Goal: Information Seeking & Learning: Learn about a topic

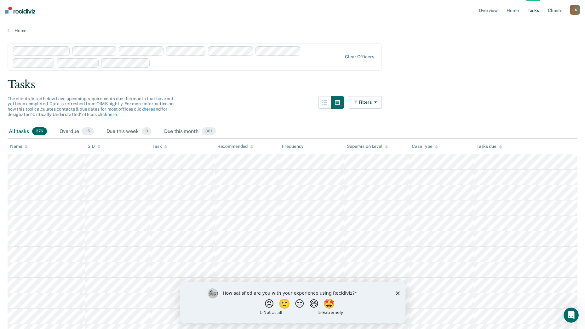
click at [82, 25] on div "Home" at bounding box center [292, 26] width 585 height 13
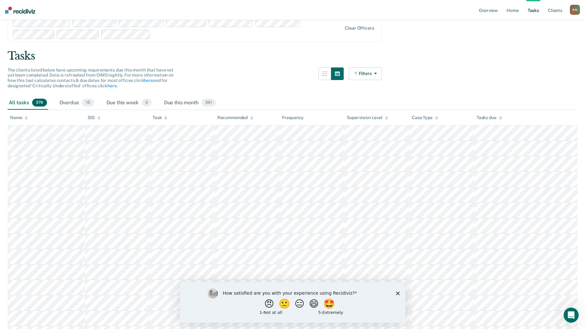
scroll to position [42, 0]
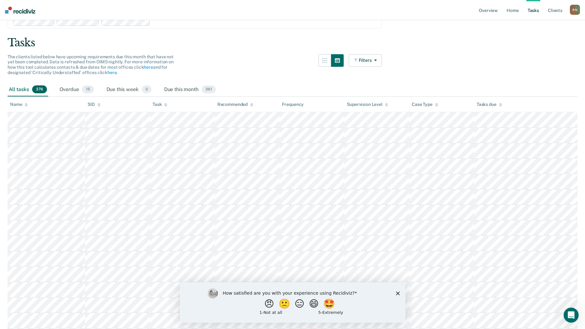
click at [21, 105] on div "Name" at bounding box center [19, 104] width 18 height 5
click at [71, 89] on div "Overdue 15" at bounding box center [76, 90] width 37 height 14
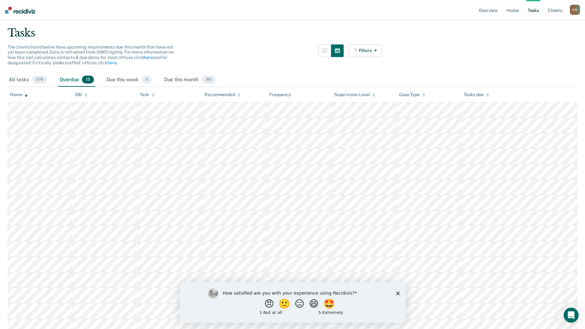
scroll to position [57, 0]
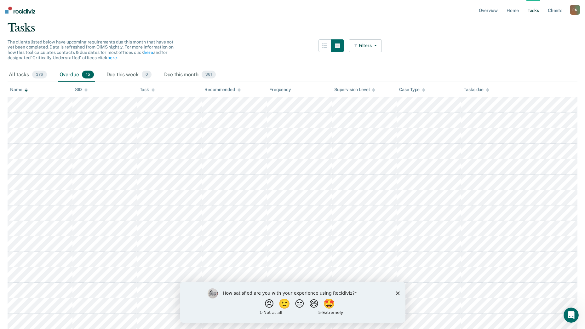
click at [397, 291] on div "How satisfied are you with your experience using Recidiviz? 😠 🙁 😑 😄 🤩 1 - Not a…" at bounding box center [293, 302] width 226 height 41
click at [397, 292] on polygon "Close survey" at bounding box center [398, 293] width 4 height 4
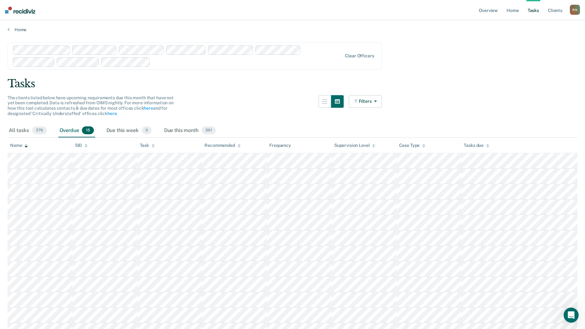
scroll to position [0, 0]
click at [467, 11] on link "Tasks" at bounding box center [534, 10] width 14 height 20
click at [467, 10] on link "Tasks" at bounding box center [534, 10] width 14 height 20
click at [183, 132] on div "Due this month 361" at bounding box center [190, 132] width 54 height 14
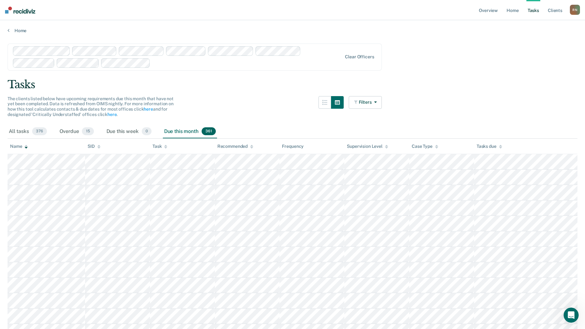
click at [443, 70] on main "Clear officers Tasks The clients listed below have upcoming requirements due th…" at bounding box center [292, 180] width 585 height 294
click at [22, 30] on link "Home" at bounding box center [293, 31] width 570 height 6
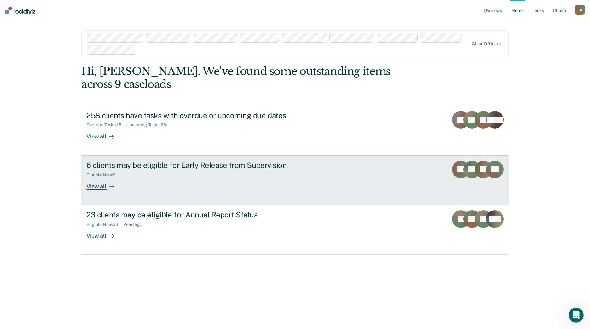
click at [94, 187] on div "View all" at bounding box center [103, 183] width 35 height 12
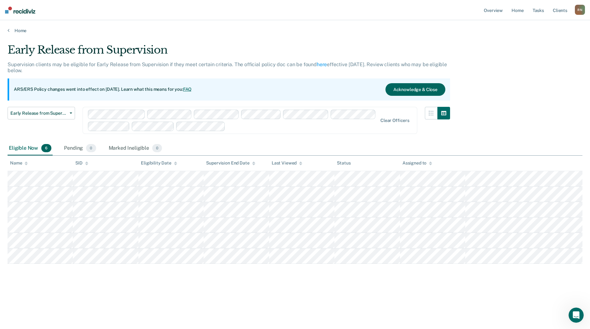
click at [426, 90] on button "Acknowledge & Close" at bounding box center [416, 89] width 60 height 13
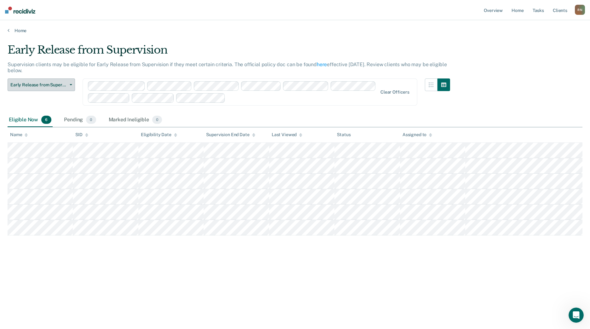
click at [72, 83] on button "Early Release from Supervision" at bounding box center [41, 84] width 67 height 13
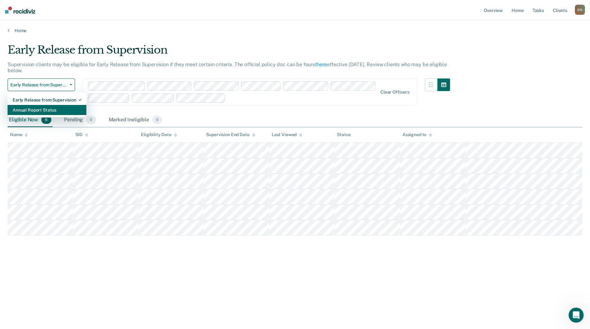
click at [52, 108] on div "Annual Report Status" at bounding box center [47, 110] width 69 height 10
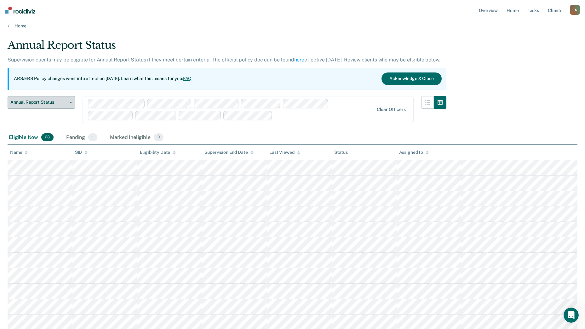
scroll to position [2, 0]
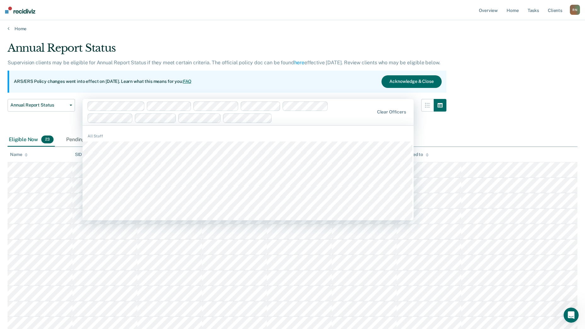
click at [275, 117] on div at bounding box center [324, 117] width 99 height 7
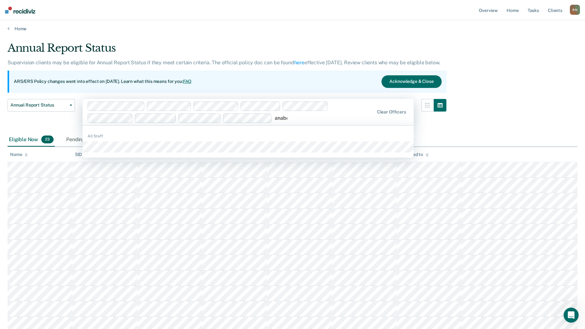
type input "anabel"
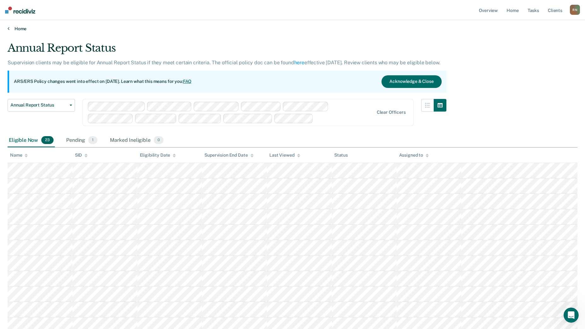
click at [247, 28] on link "Home" at bounding box center [293, 29] width 570 height 6
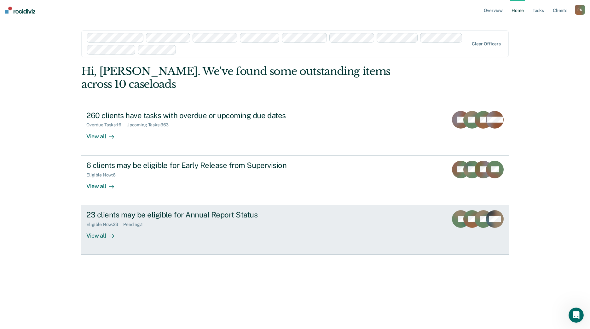
click at [93, 237] on div "View all" at bounding box center [103, 233] width 35 height 12
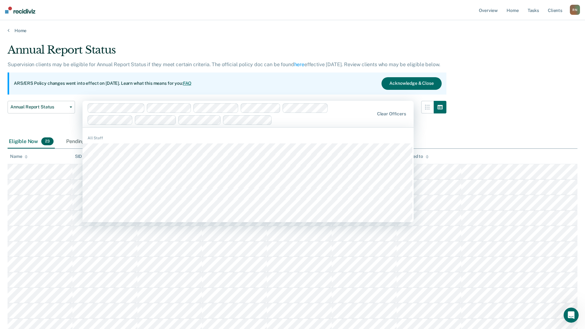
click at [243, 36] on main "Annual Report Status Supervision clients may be eligible for Annual Report Stat…" at bounding box center [292, 180] width 585 height 294
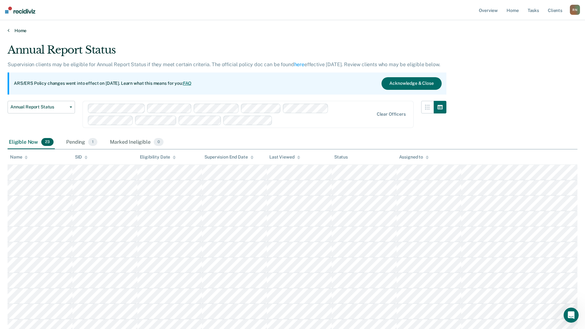
click at [22, 29] on link "Home" at bounding box center [293, 31] width 570 height 6
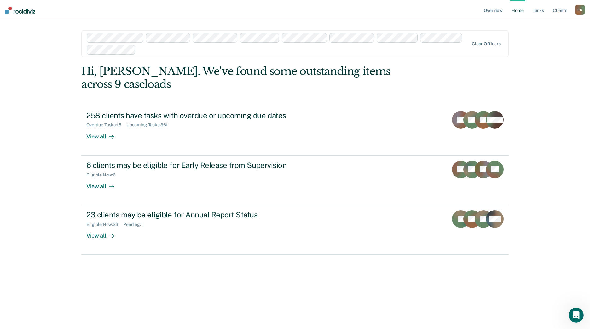
click at [467, 11] on div "R N" at bounding box center [580, 10] width 10 height 10
click at [467, 43] on link "Log Out" at bounding box center [554, 41] width 51 height 5
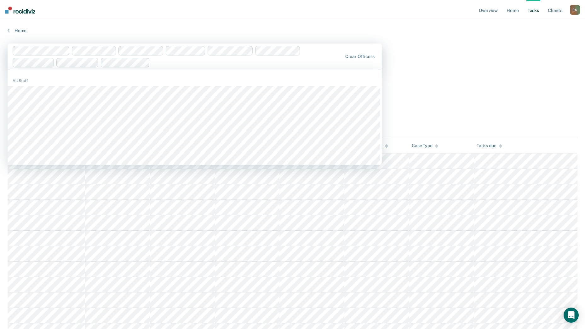
click at [153, 63] on div at bounding box center [248, 62] width 190 height 7
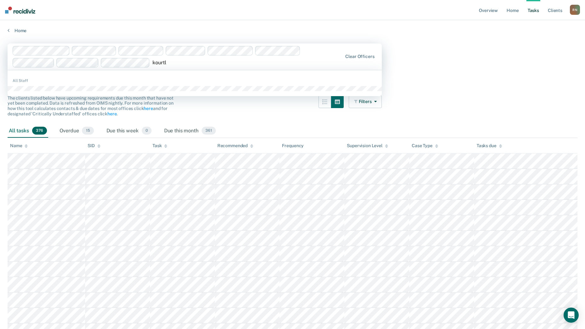
type input "kourt"
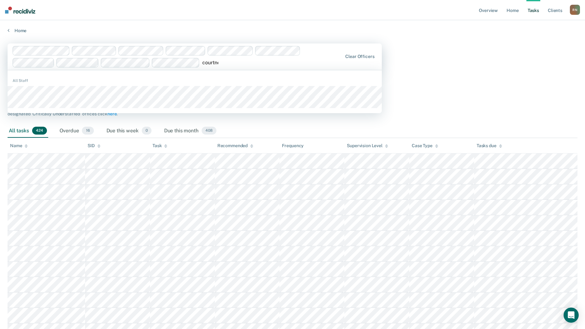
type input "[PERSON_NAME]"
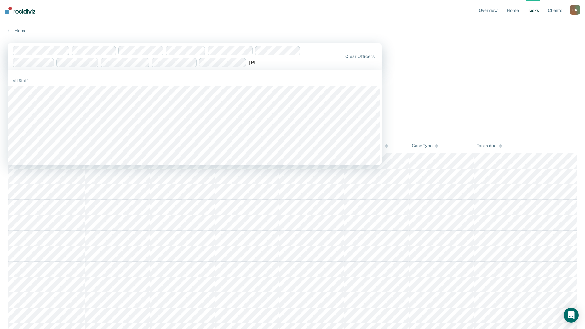
type input "[PERSON_NAME]"
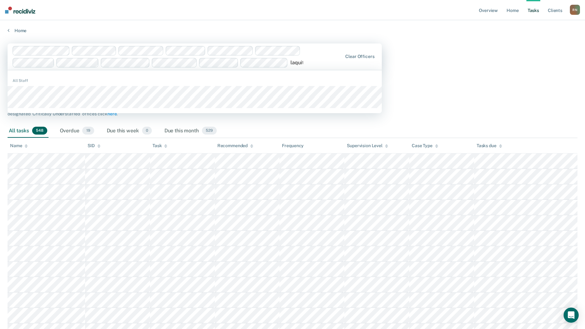
type input "[PERSON_NAME]"
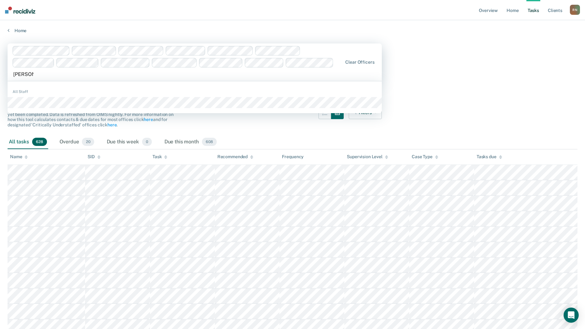
type input "[PERSON_NAME]"
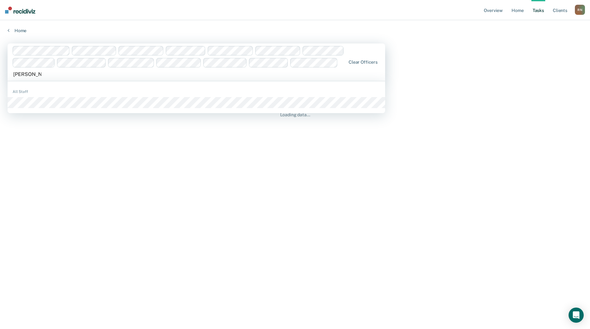
type input "[PERSON_NAME]"
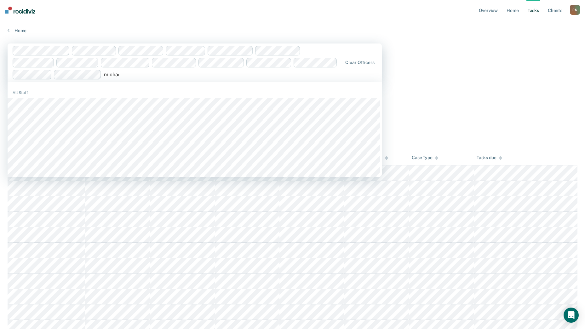
type input "[PERSON_NAME]"
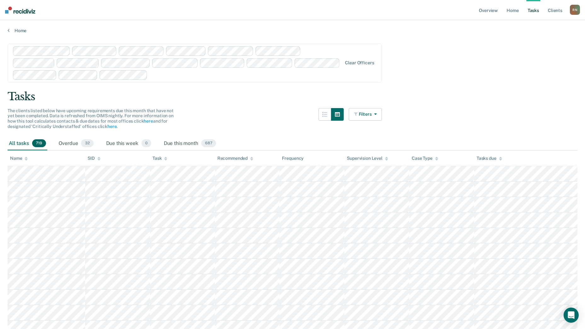
click at [377, 113] on icon "button" at bounding box center [374, 114] width 5 height 4
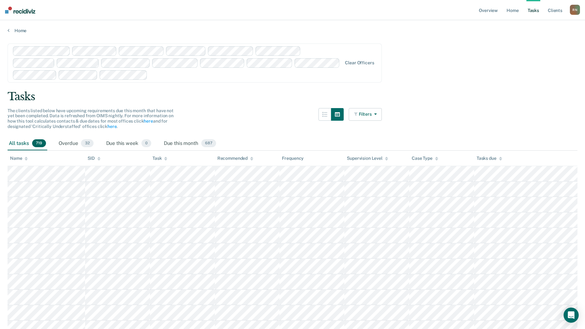
click at [368, 114] on button "Filters" at bounding box center [365, 114] width 33 height 13
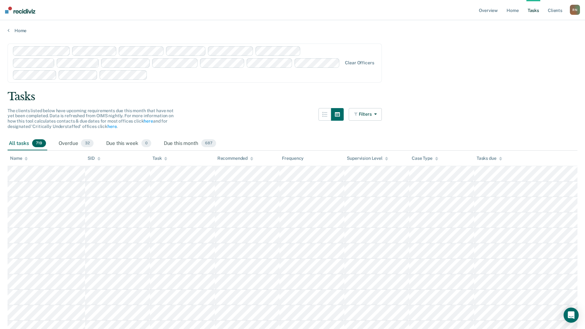
click at [16, 142] on div "All tasks 719" at bounding box center [28, 144] width 40 height 14
click at [42, 143] on span "719" at bounding box center [39, 143] width 14 height 8
click at [186, 143] on div "Due this month 687" at bounding box center [190, 144] width 55 height 14
click at [260, 93] on div "Tasks" at bounding box center [293, 96] width 570 height 13
click at [377, 115] on icon "button" at bounding box center [374, 114] width 5 height 4
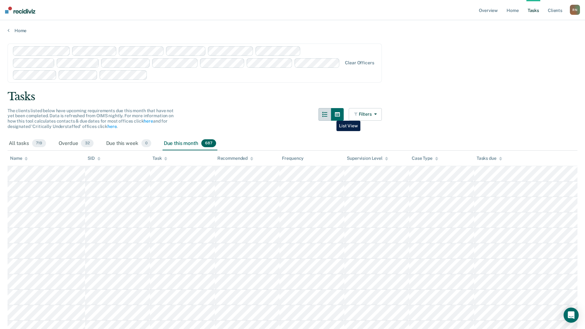
click at [331, 116] on button "button" at bounding box center [325, 114] width 13 height 13
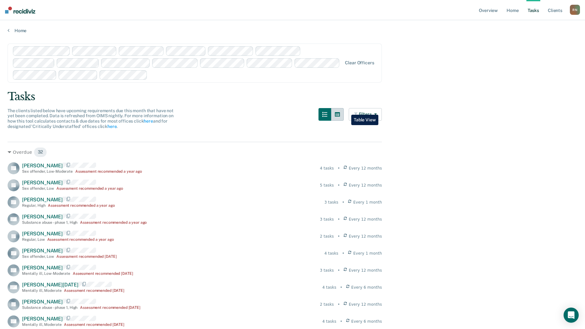
click at [342, 117] on button "button" at bounding box center [337, 114] width 13 height 13
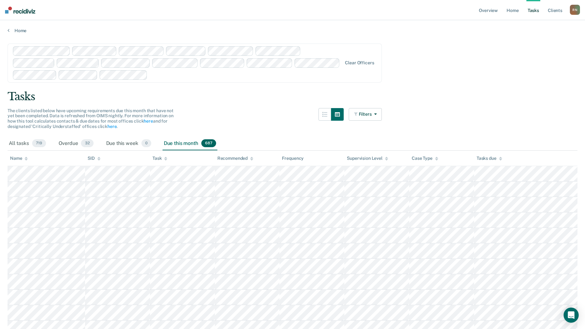
click at [168, 158] on th "Task" at bounding box center [182, 158] width 65 height 15
click at [163, 158] on div "Task" at bounding box center [160, 158] width 15 height 5
click at [37, 143] on span "719" at bounding box center [39, 143] width 14 height 8
click at [467, 9] on div "R N" at bounding box center [575, 10] width 10 height 10
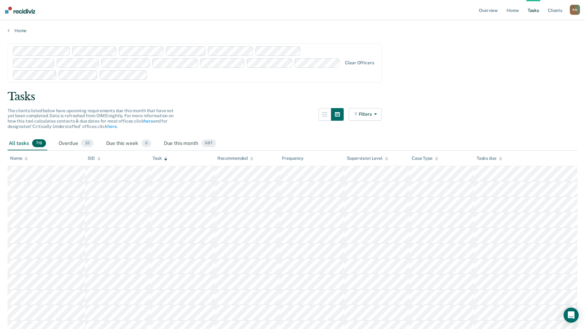
click at [467, 159] on icon at bounding box center [500, 159] width 3 height 4
click at [467, 160] on icon at bounding box center [500, 159] width 3 height 4
click at [166, 160] on icon at bounding box center [165, 159] width 3 height 4
click at [166, 157] on icon at bounding box center [165, 159] width 3 height 4
click at [166, 160] on icon at bounding box center [165, 160] width 3 height 2
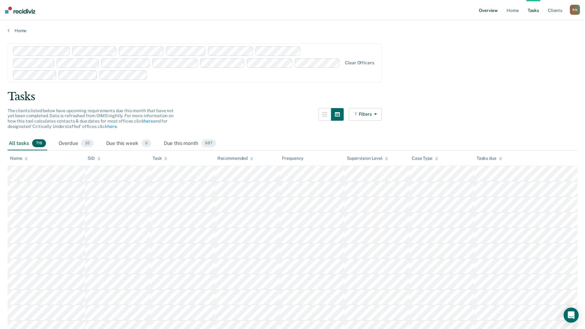
click at [467, 9] on link "Overview" at bounding box center [488, 10] width 21 height 20
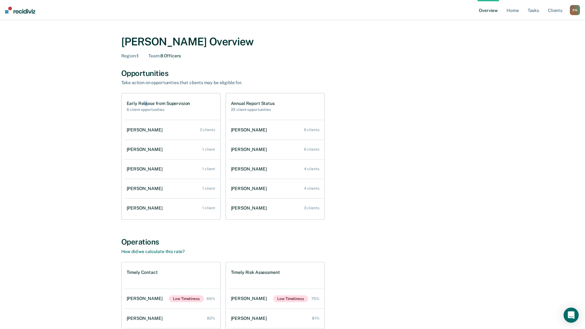
click at [147, 104] on h1 "Early Release from Supervision" at bounding box center [159, 103] width 64 height 5
drag, startPoint x: 147, startPoint y: 104, endPoint x: 241, endPoint y: 60, distance: 103.4
click at [240, 60] on div "[PERSON_NAME] Overview Region : 1 Team : 8 Officers" at bounding box center [292, 46] width 343 height 36
click at [284, 56] on div "Region : 1 Team : 8 Officers" at bounding box center [292, 55] width 343 height 5
click at [340, 51] on div "[PERSON_NAME] Overview Region : 1 Team : 8 Officers" at bounding box center [292, 46] width 343 height 23
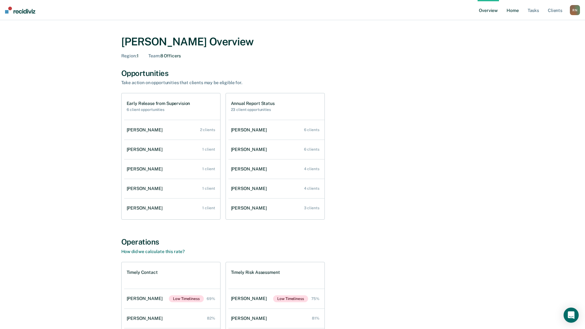
click at [512, 9] on link "Home" at bounding box center [513, 10] width 15 height 20
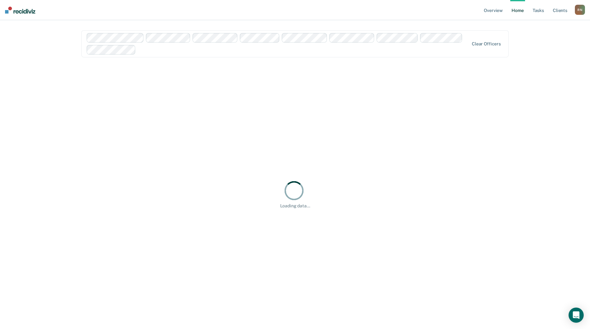
click at [143, 48] on div at bounding box center [303, 49] width 330 height 7
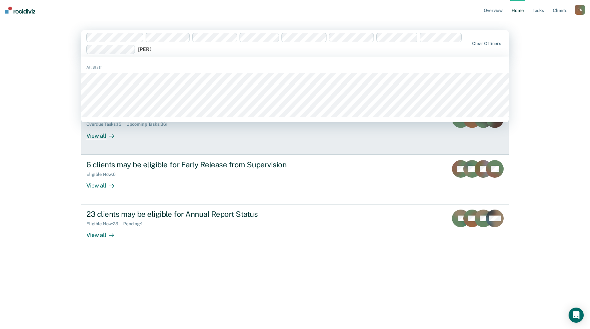
type input "[PERSON_NAME]"
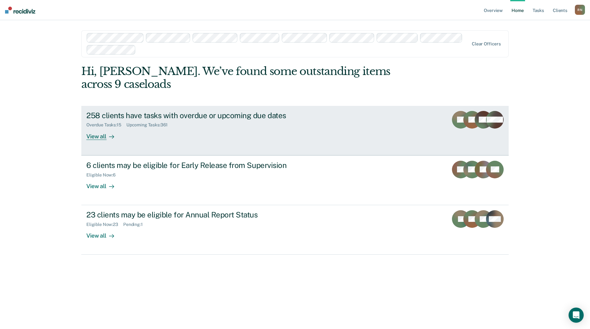
click at [96, 136] on div "View all" at bounding box center [103, 134] width 35 height 12
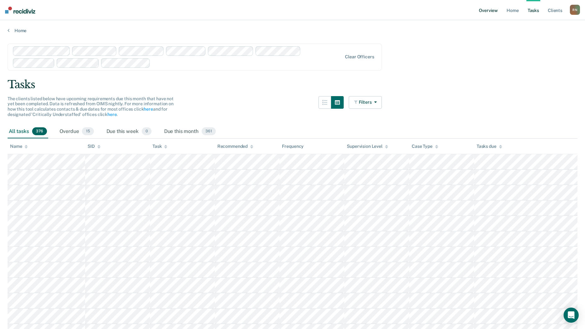
click at [488, 11] on link "Overview" at bounding box center [488, 10] width 21 height 20
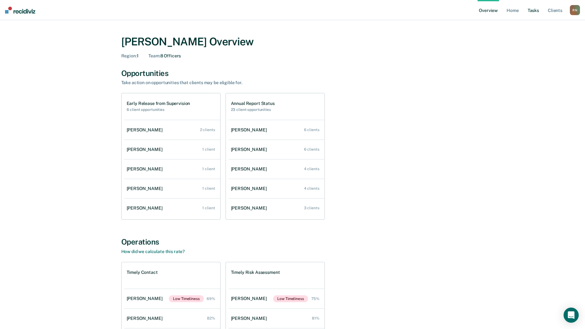
click at [533, 11] on link "Tasks" at bounding box center [534, 10] width 14 height 20
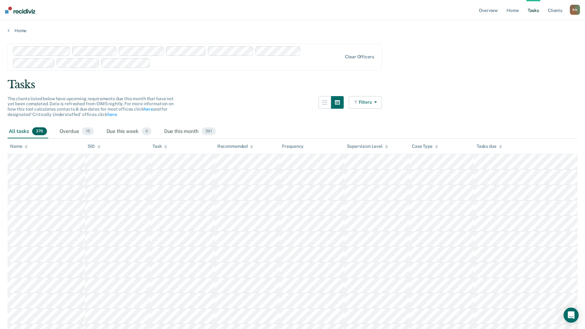
click at [378, 105] on button "Filters" at bounding box center [365, 102] width 33 height 13
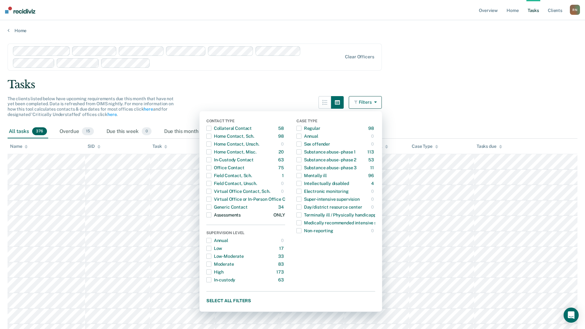
click at [212, 215] on span "button" at bounding box center [208, 214] width 5 height 5
click at [499, 106] on main "Clear officers Tasks The clients listed below have upcoming requirements due th…" at bounding box center [292, 313] width 585 height 561
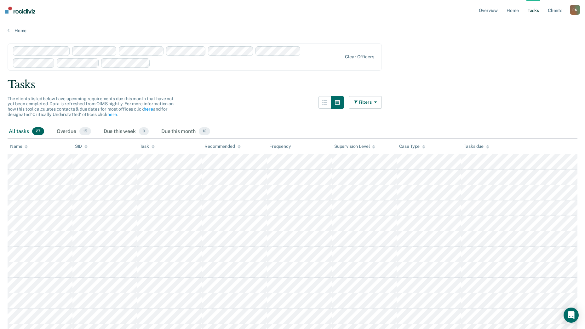
click at [372, 100] on button "Filters" at bounding box center [365, 102] width 33 height 13
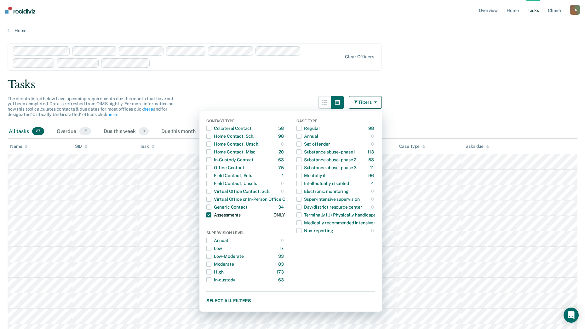
click at [212, 214] on span "button" at bounding box center [208, 214] width 5 height 5
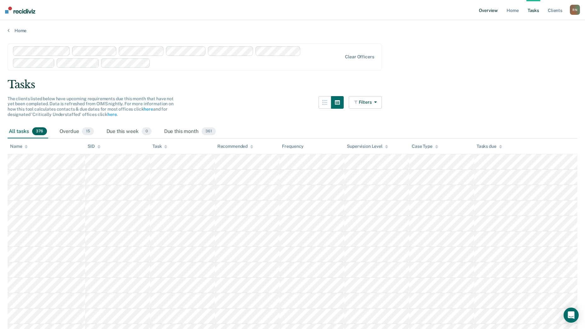
click at [490, 11] on link "Overview" at bounding box center [488, 10] width 21 height 20
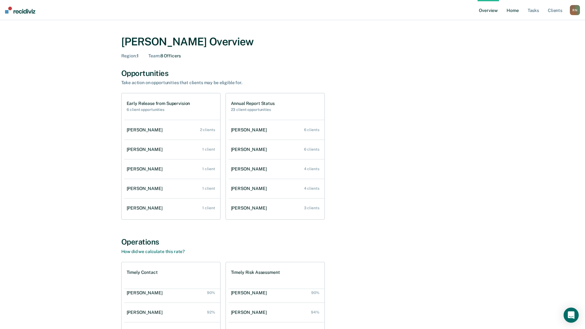
click at [517, 12] on link "Home" at bounding box center [513, 10] width 15 height 20
